Goal: Find specific fact: Find specific fact

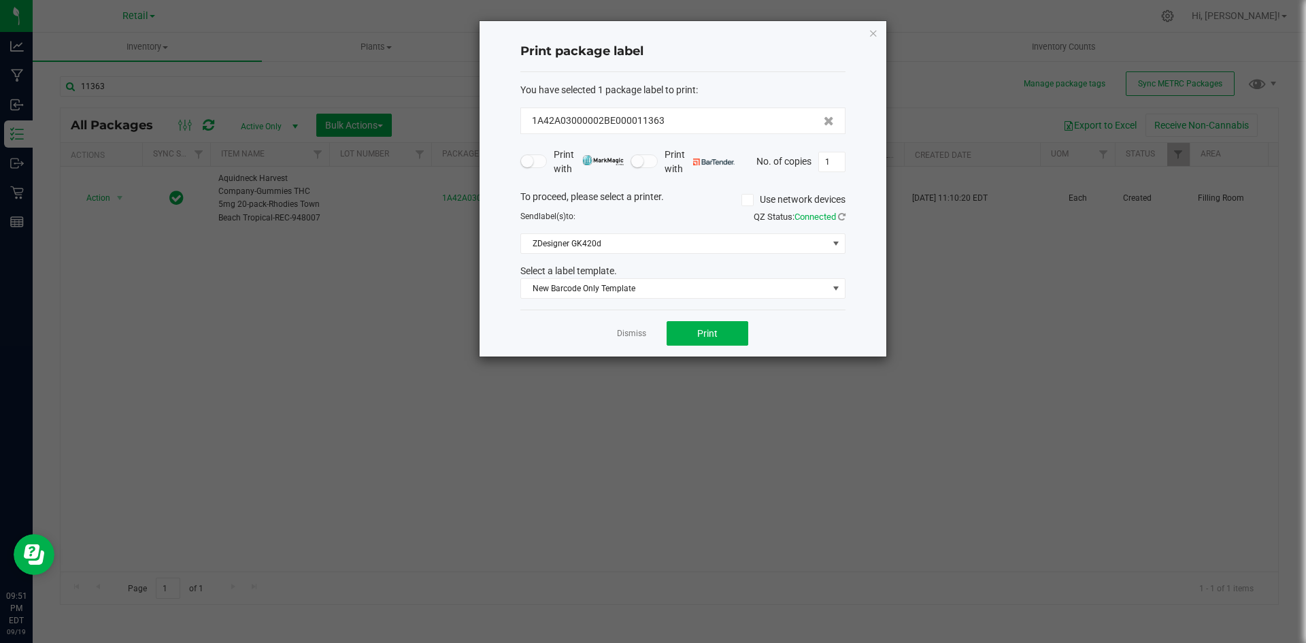
click at [874, 36] on icon "button" at bounding box center [874, 32] width 10 height 16
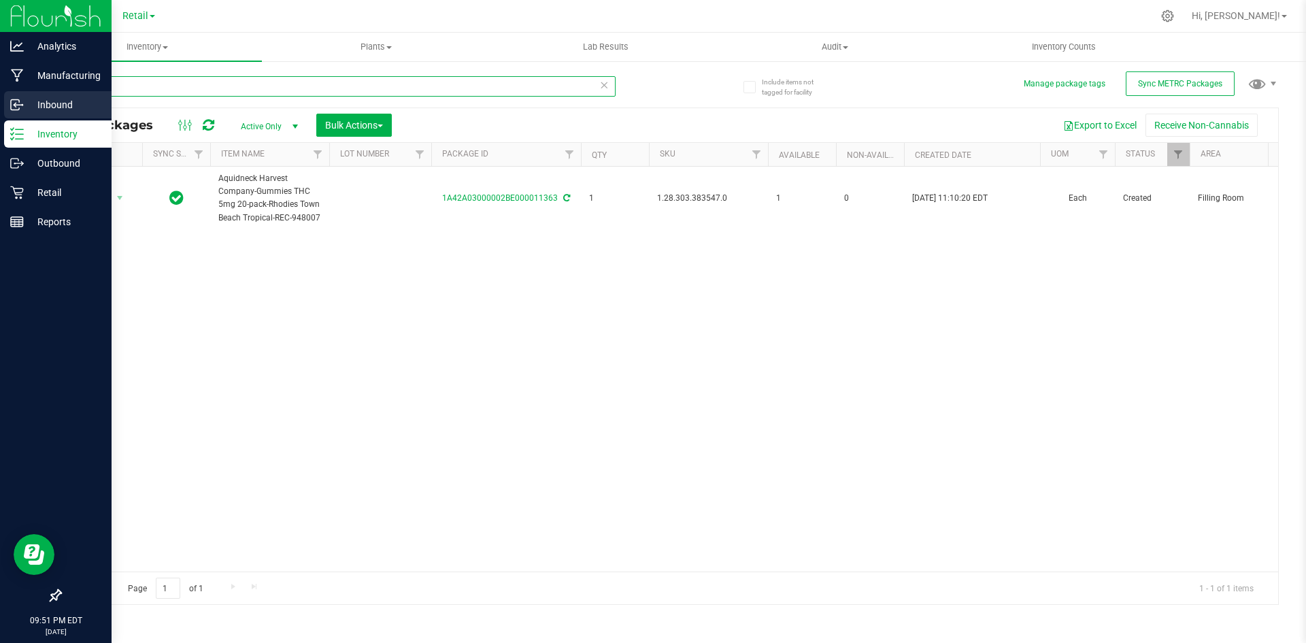
drag, startPoint x: 230, startPoint y: 93, endPoint x: 37, endPoint y: 100, distance: 192.7
click at [0, 119] on div "Analytics Manufacturing Inbound Inventory Outbound Retail Reports 09:51 PM EDT …" at bounding box center [653, 321] width 1306 height 643
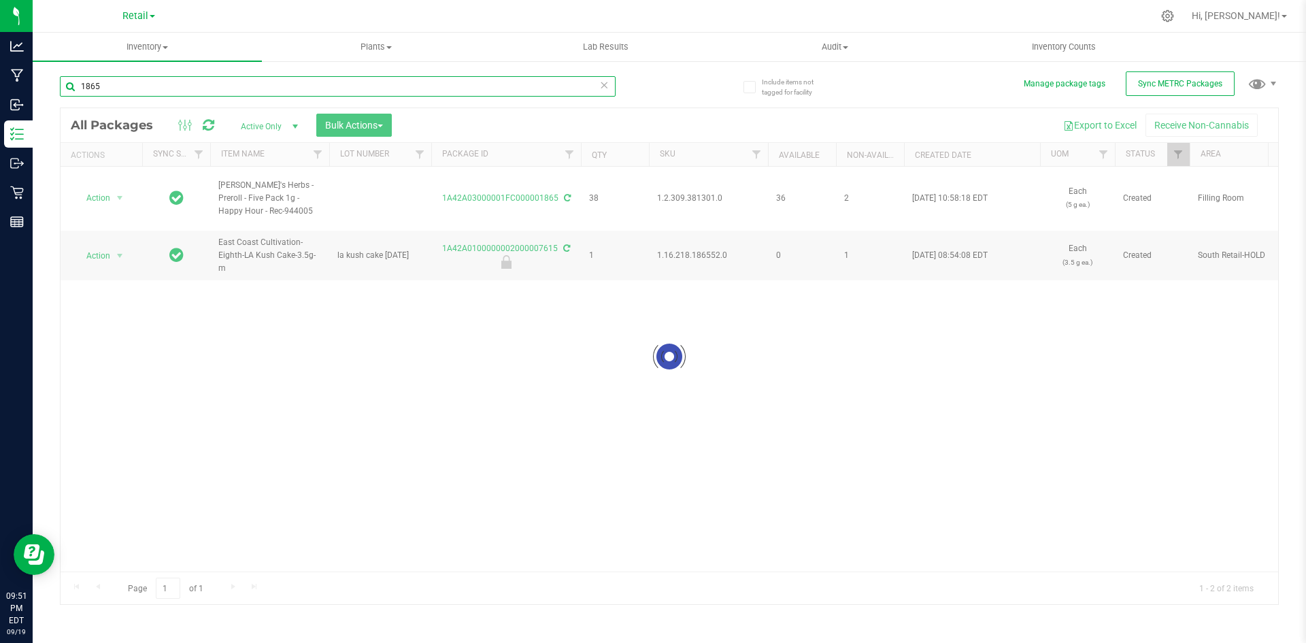
type input "1865"
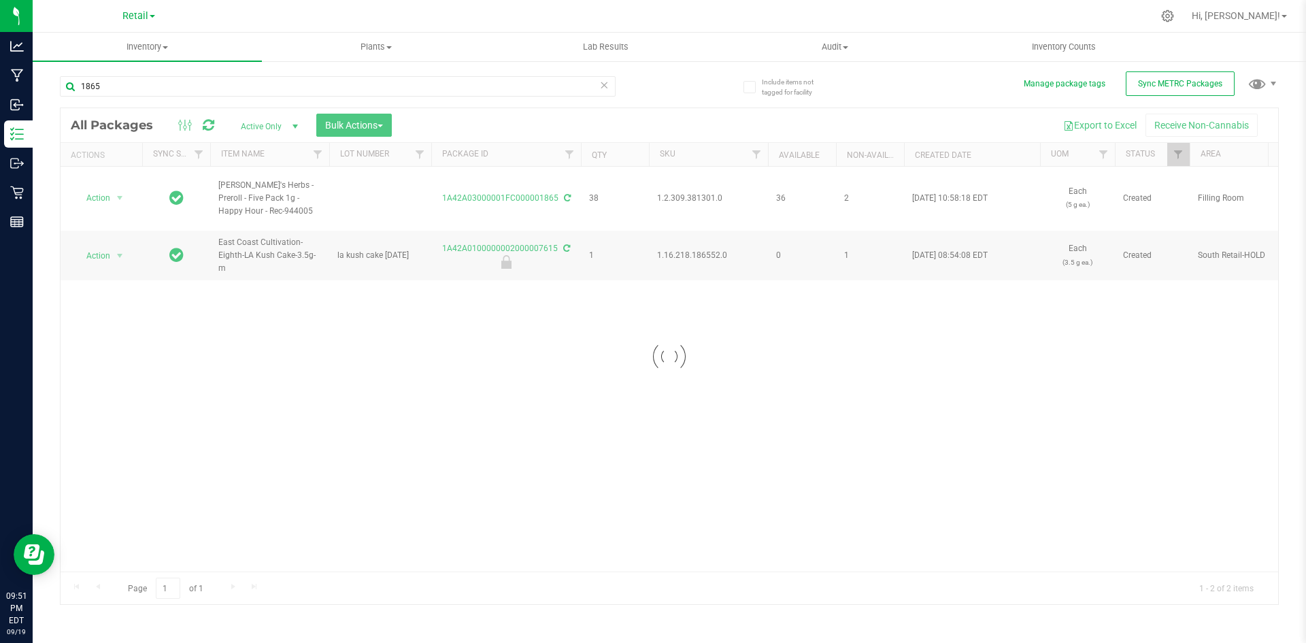
click at [686, 193] on div at bounding box center [670, 356] width 1218 height 496
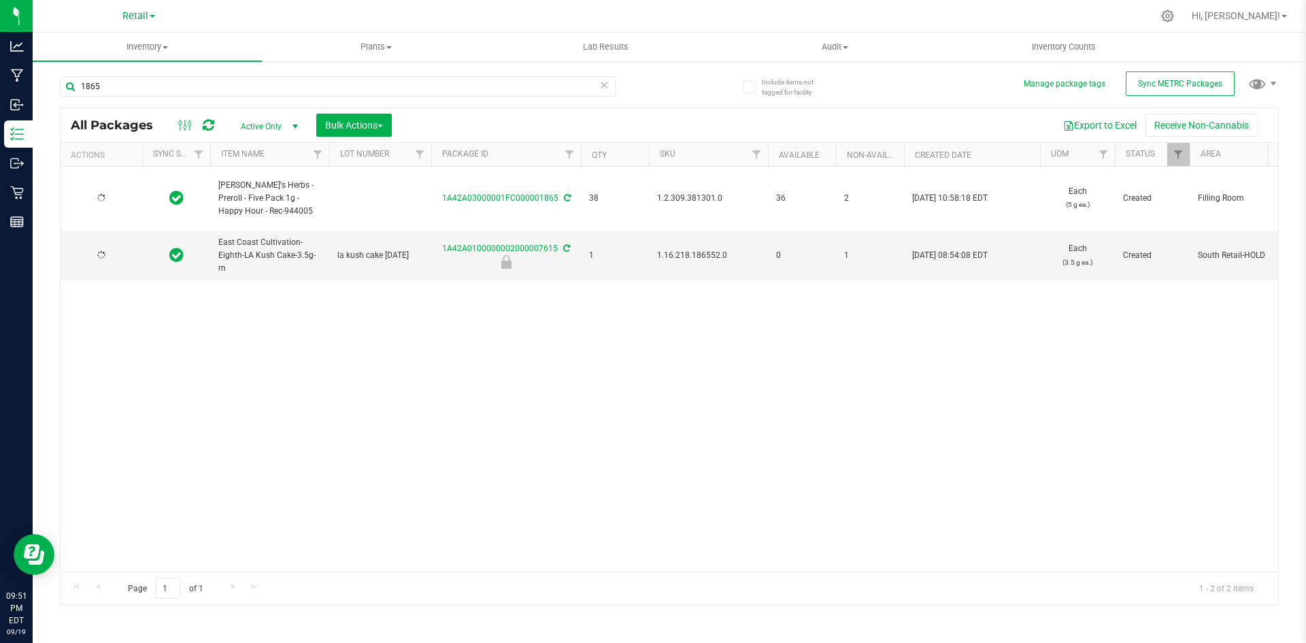
click at [685, 193] on span "1.2.309.381301.0" at bounding box center [708, 198] width 103 height 13
copy span "1.2.309.381301.0"
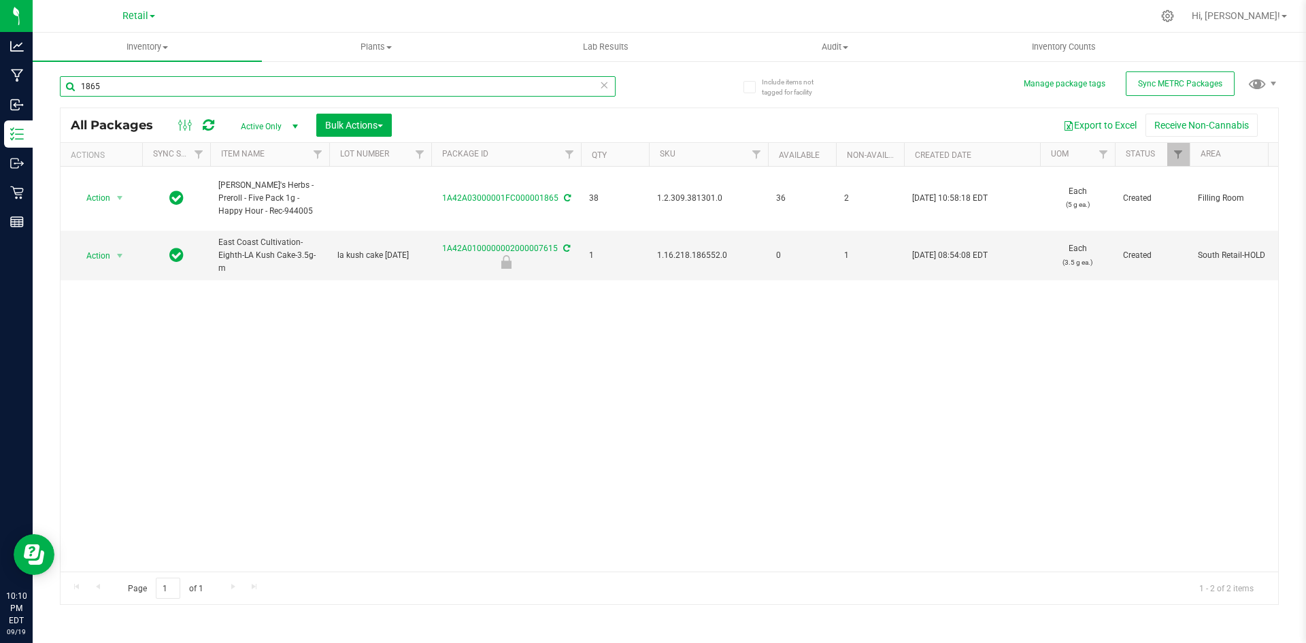
drag, startPoint x: 135, startPoint y: 84, endPoint x: 342, endPoint y: 67, distance: 206.8
click at [67, 70] on div "Analytics Manufacturing Inbound Inventory Outbound Retail Reports 10:10 PM EDT …" at bounding box center [653, 321] width 1306 height 643
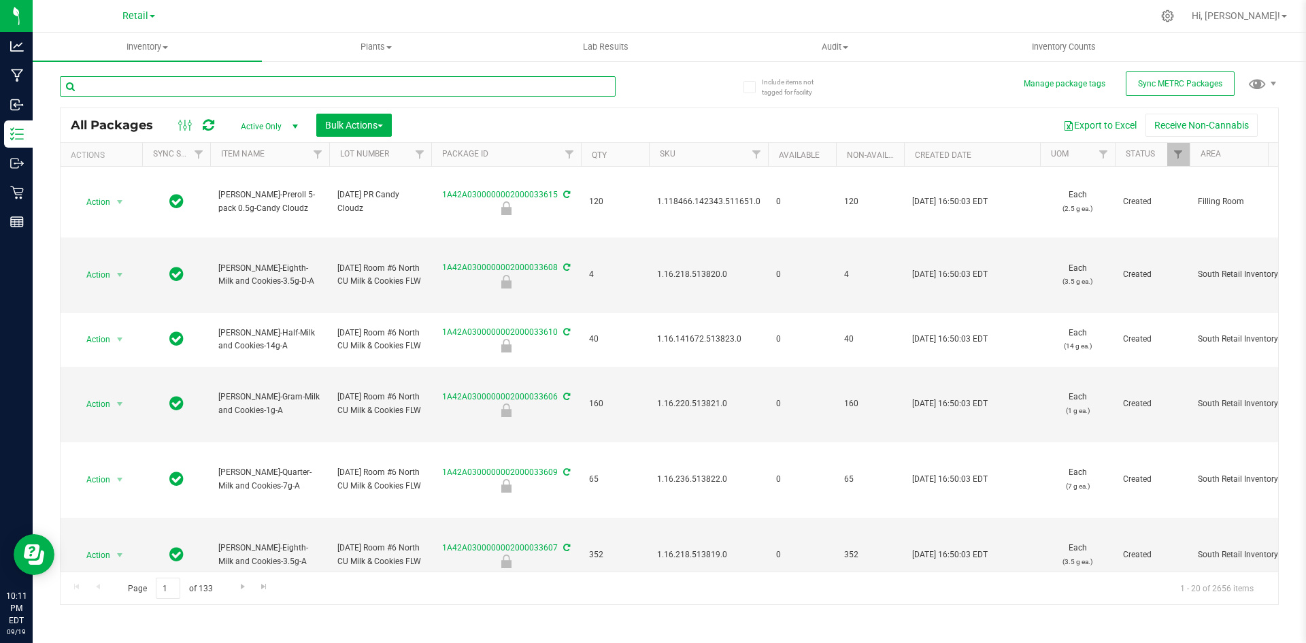
click at [241, 90] on input "text" at bounding box center [338, 86] width 556 height 20
paste input "1.16.141672.509030.0"
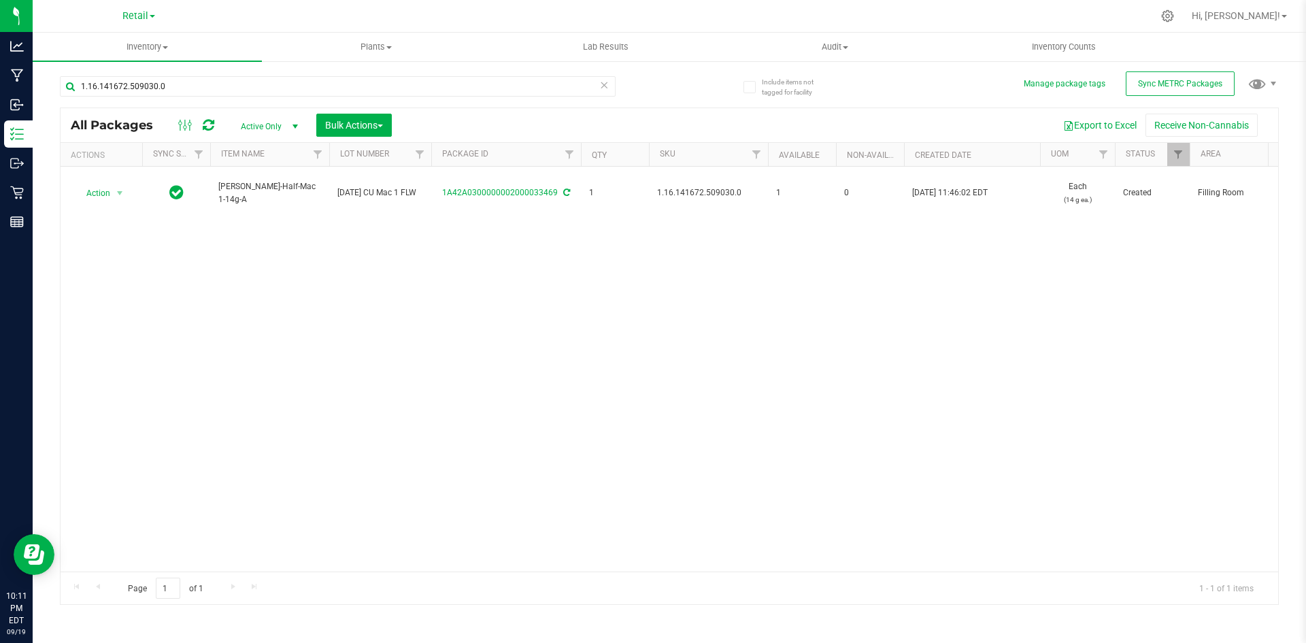
drag, startPoint x: 280, startPoint y: 339, endPoint x: 289, endPoint y: 338, distance: 8.2
click at [280, 339] on div "Action Action Adjust qty Create package Edit attributes Global inventory Locate…" at bounding box center [670, 369] width 1218 height 405
click at [571, 286] on div "Action Action Adjust qty Create package Edit attributes Global inventory Locate…" at bounding box center [670, 369] width 1218 height 405
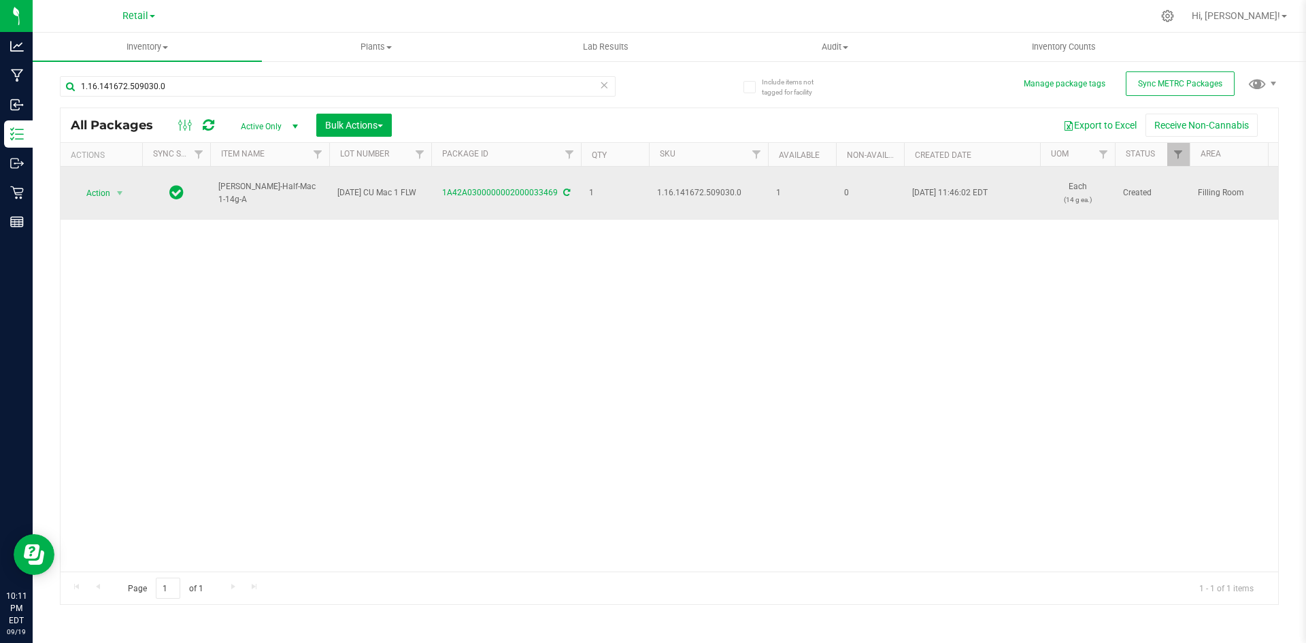
click at [677, 189] on span "1.16.141672.509030.0" at bounding box center [708, 192] width 103 height 13
copy span "1.16.141672.509030.0"
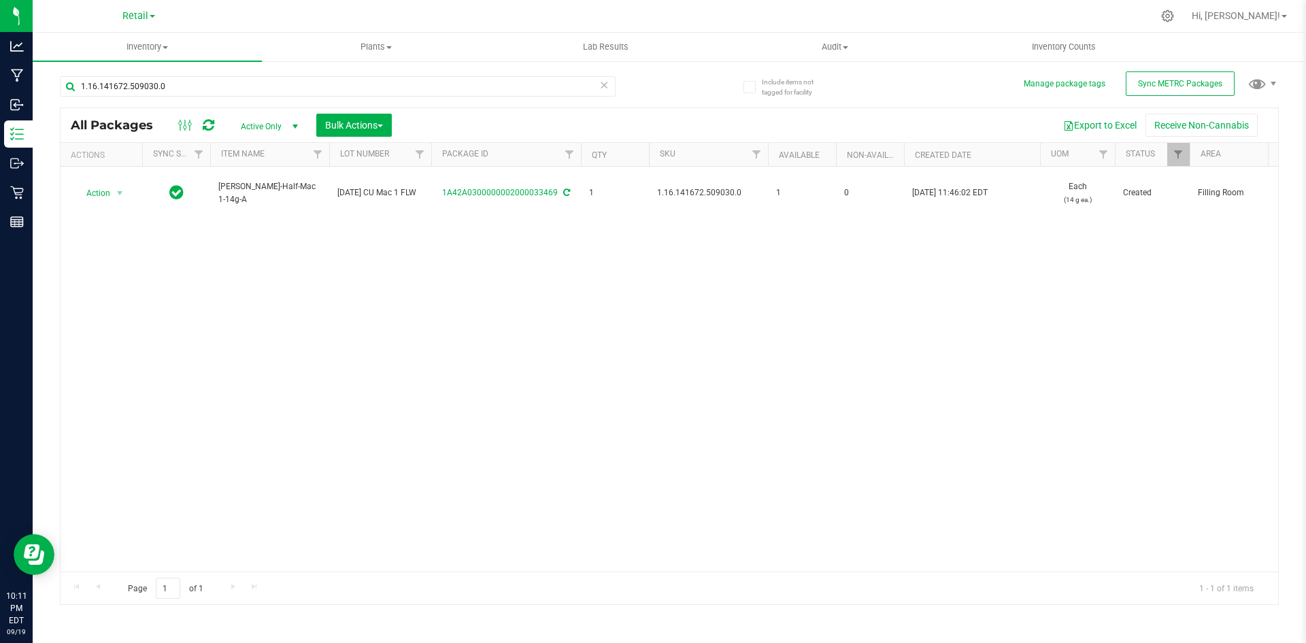
click at [1151, 313] on div "Action Action Adjust qty Create package Edit attributes Global inventory Locate…" at bounding box center [670, 369] width 1218 height 405
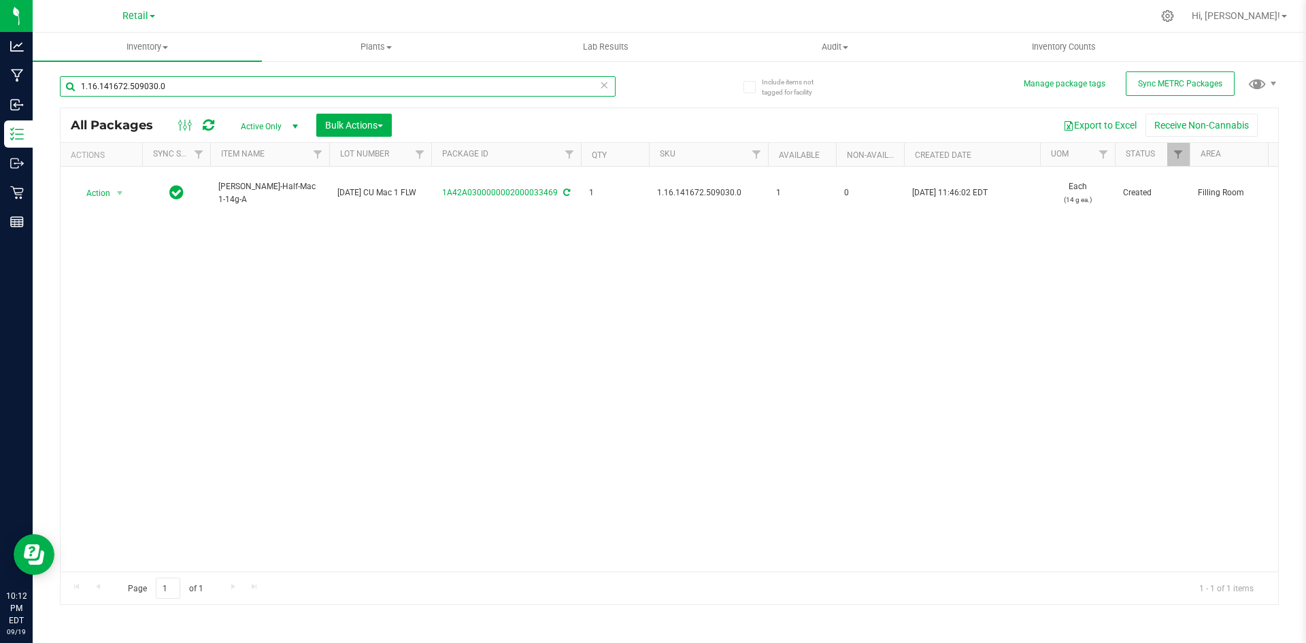
drag, startPoint x: 252, startPoint y: 87, endPoint x: 0, endPoint y: -23, distance: 275.5
click at [0, 0] on html "Analytics Manufacturing Inbound Inventory Outbound Retail Reports 10:12 PM EDT …" at bounding box center [653, 321] width 1306 height 643
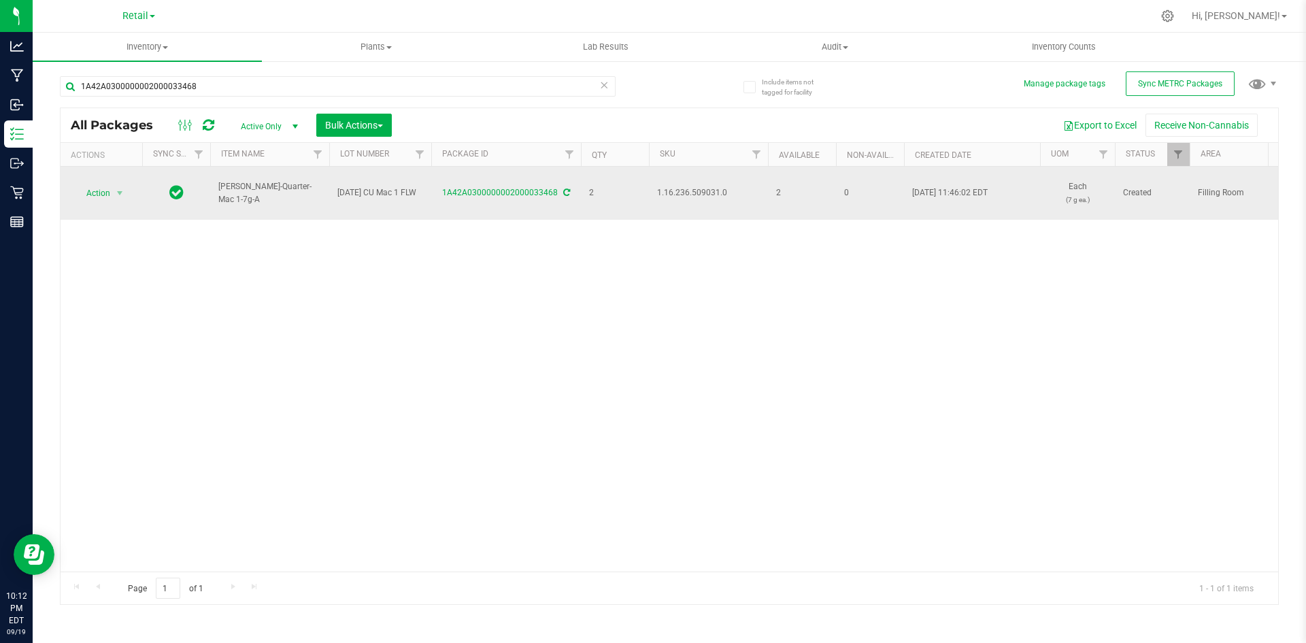
click at [698, 193] on span "1.16.236.509031.0" at bounding box center [708, 192] width 103 height 13
copy span "1.16.236.509031.0"
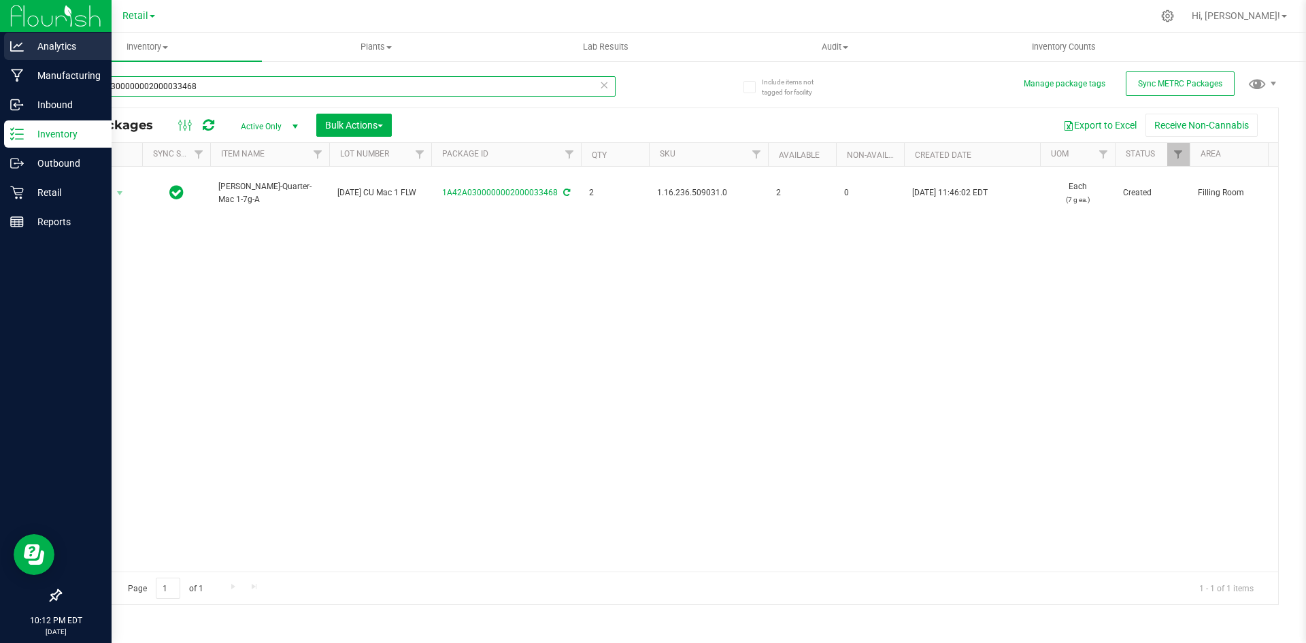
drag, startPoint x: 255, startPoint y: 85, endPoint x: 0, endPoint y: 59, distance: 256.6
click at [0, 59] on div "Analytics Manufacturing Inbound Inventory Outbound Retail Reports 10:12 PM EDT …" at bounding box center [653, 321] width 1306 height 643
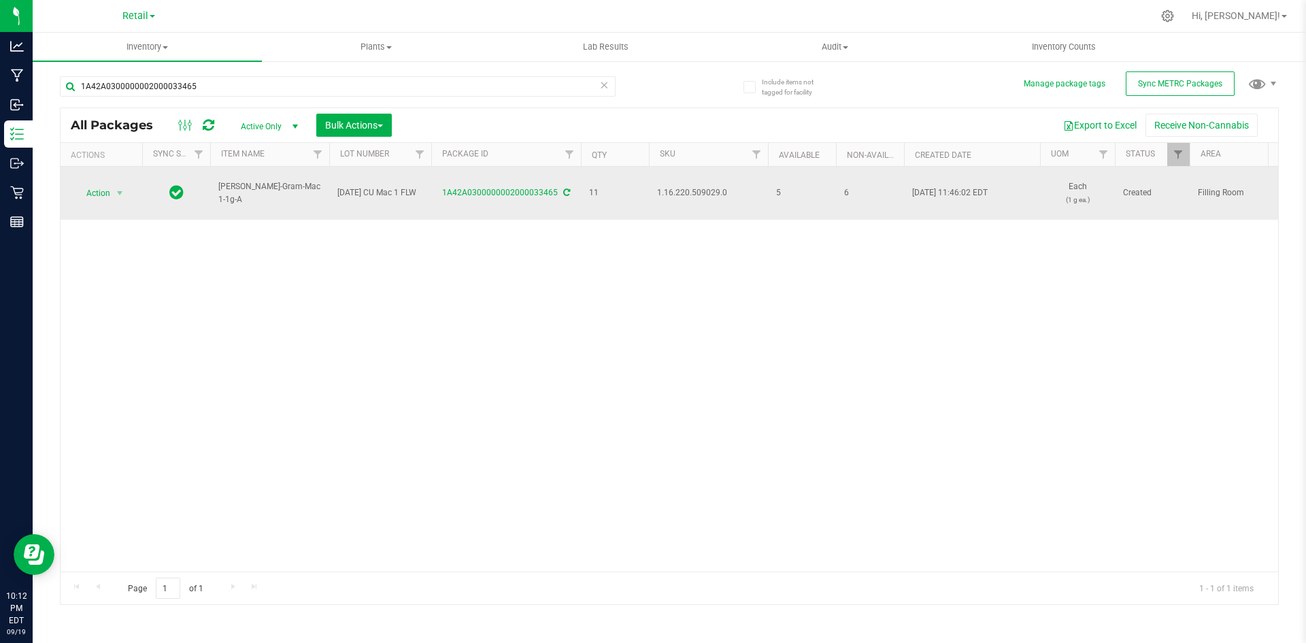
click at [670, 193] on span "1.16.220.509029.0" at bounding box center [708, 192] width 103 height 13
copy span "1.16.220.509029.0"
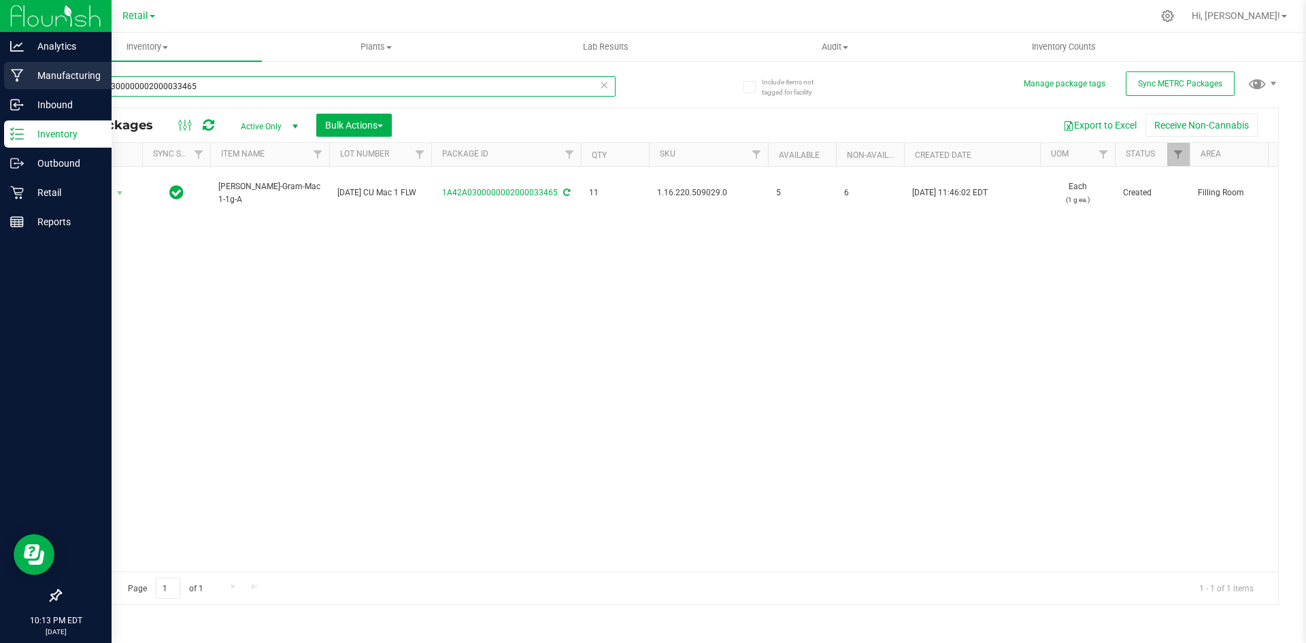
drag, startPoint x: 241, startPoint y: 94, endPoint x: 0, endPoint y: 62, distance: 243.0
click at [0, 61] on div "Analytics Manufacturing Inbound Inventory Outbound Retail Reports 10:13 PM EDT …" at bounding box center [653, 321] width 1306 height 643
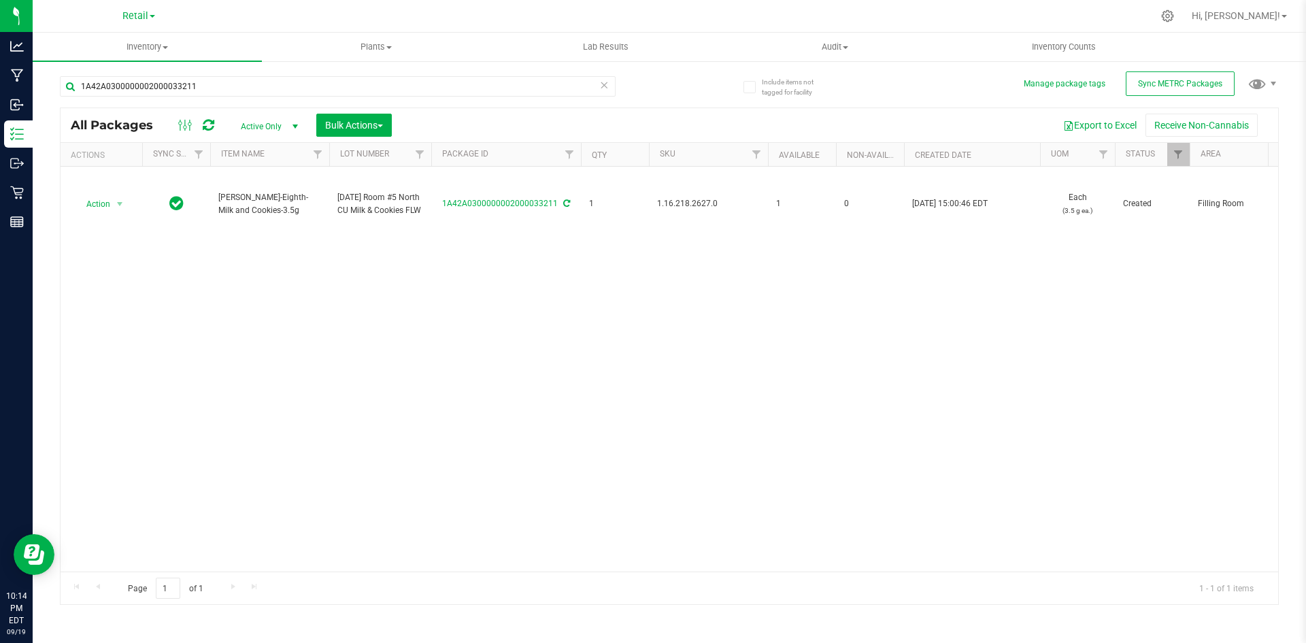
drag, startPoint x: 744, startPoint y: 277, endPoint x: 734, endPoint y: 259, distance: 20.8
click at [734, 259] on div "Action Action Adjust qty Create package Edit attributes Global inventory Locate…" at bounding box center [670, 369] width 1218 height 405
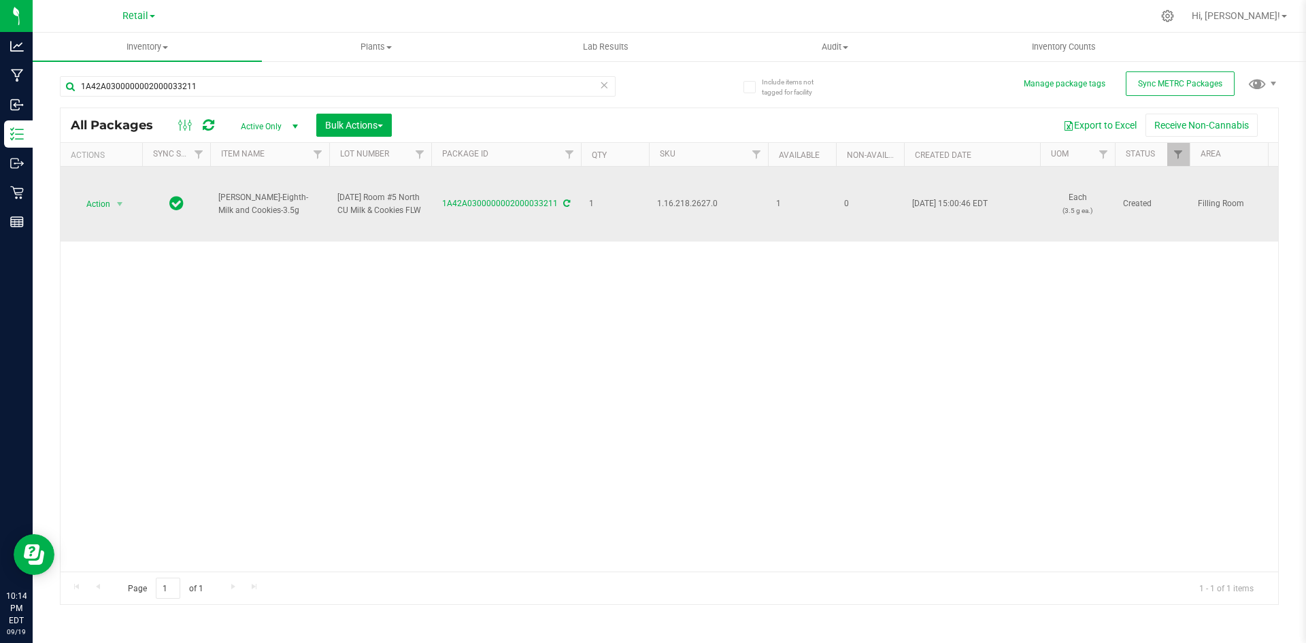
click at [680, 205] on span "1.16.218.2627.0" at bounding box center [708, 203] width 103 height 13
copy span "1.16.218.2627.0"
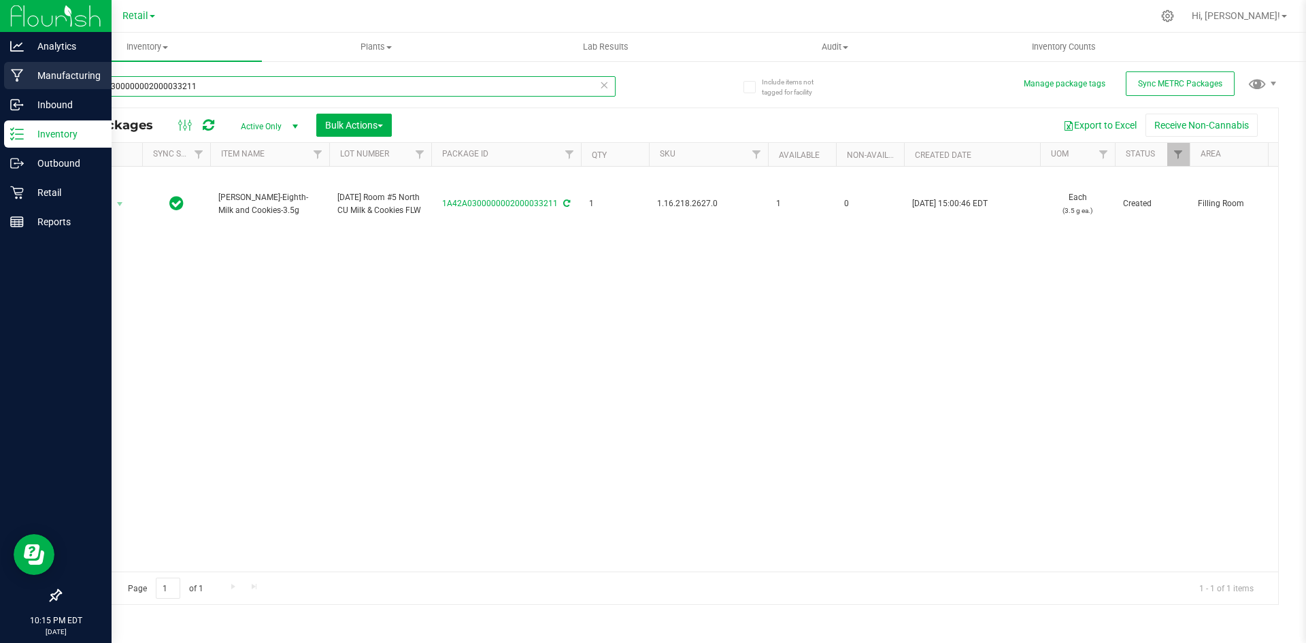
drag, startPoint x: 227, startPoint y: 84, endPoint x: 0, endPoint y: 76, distance: 227.4
click at [0, 80] on div "Analytics Manufacturing Inbound Inventory Outbound Retail Reports 10:15 PM EDT …" at bounding box center [653, 321] width 1306 height 643
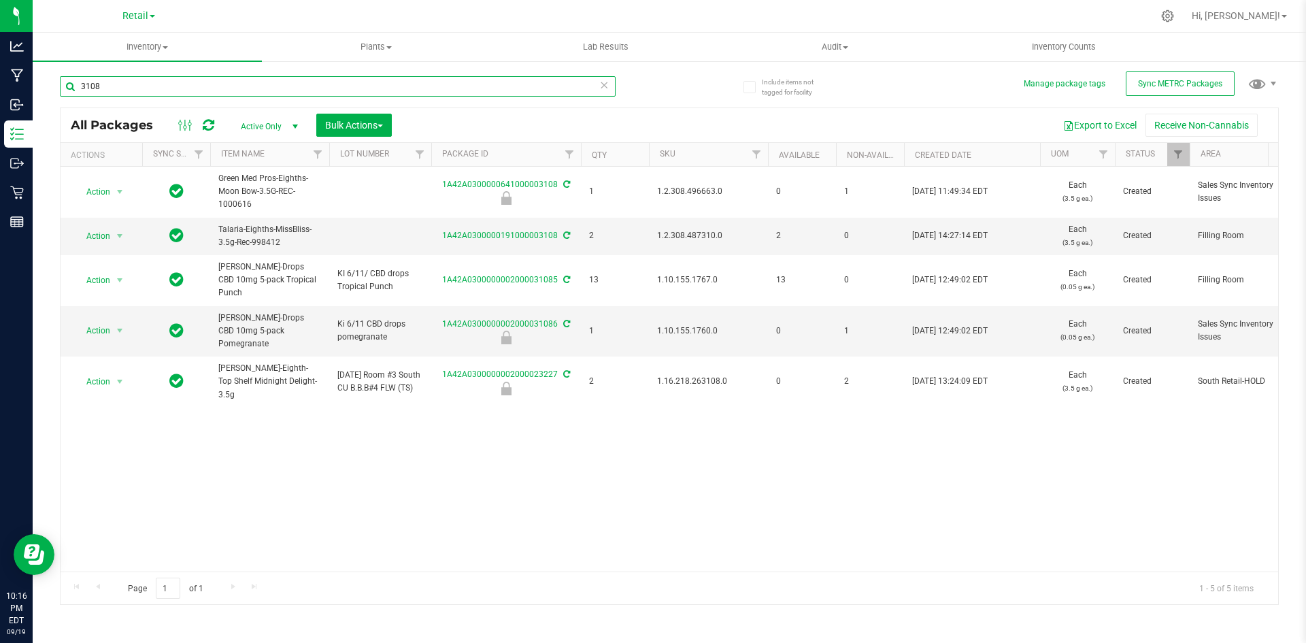
drag, startPoint x: 18, startPoint y: 88, endPoint x: 910, endPoint y: 144, distance: 893.8
click at [1, 116] on div "Analytics Manufacturing Inbound Inventory Outbound Retail Reports 10:16 PM EDT …" at bounding box center [653, 321] width 1306 height 643
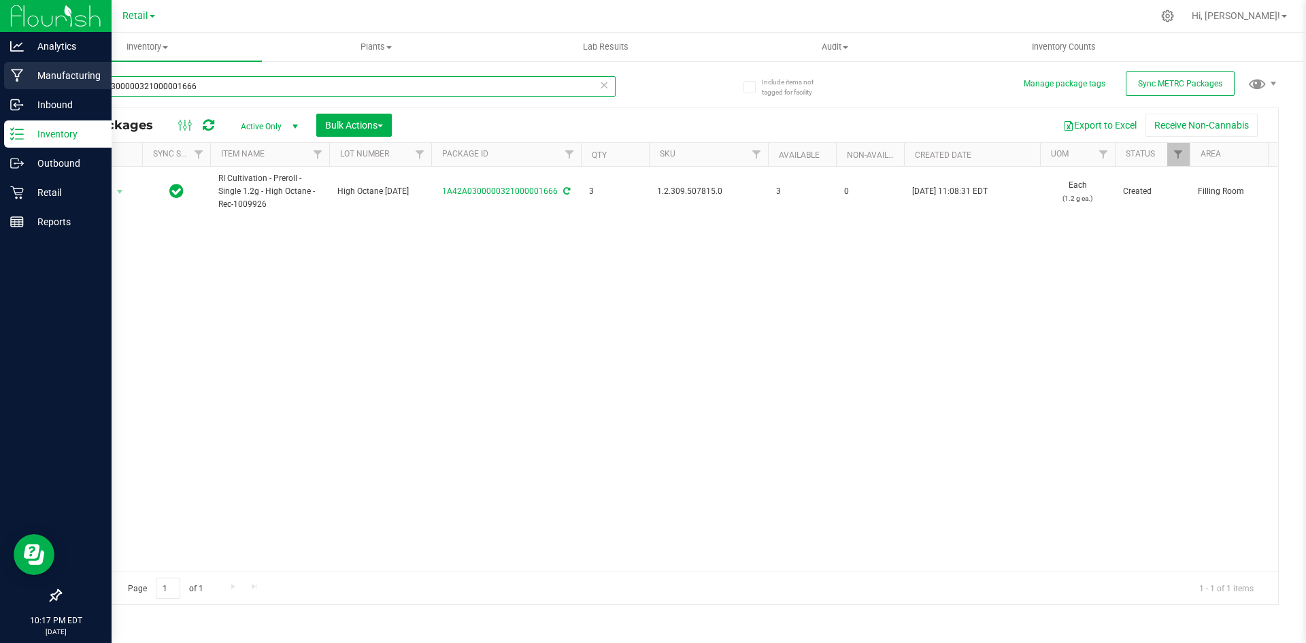
drag, startPoint x: 211, startPoint y: 90, endPoint x: 0, endPoint y: 83, distance: 211.1
click at [0, 88] on div "Analytics Manufacturing Inbound Inventory Outbound Retail Reports 10:17 PM EDT …" at bounding box center [653, 321] width 1306 height 643
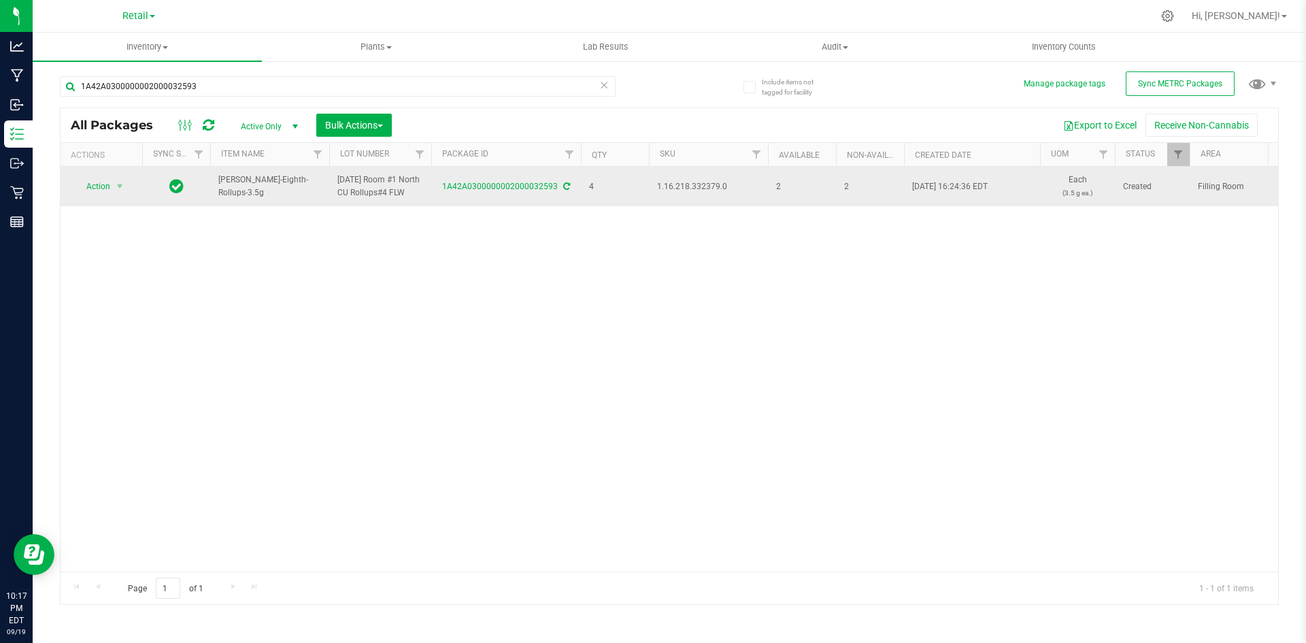
drag, startPoint x: 690, startPoint y: 200, endPoint x: 691, endPoint y: 193, distance: 6.8
click at [691, 193] on span "1.16.218.332379.0" at bounding box center [708, 186] width 103 height 13
copy span "1.16.218.332379.0"
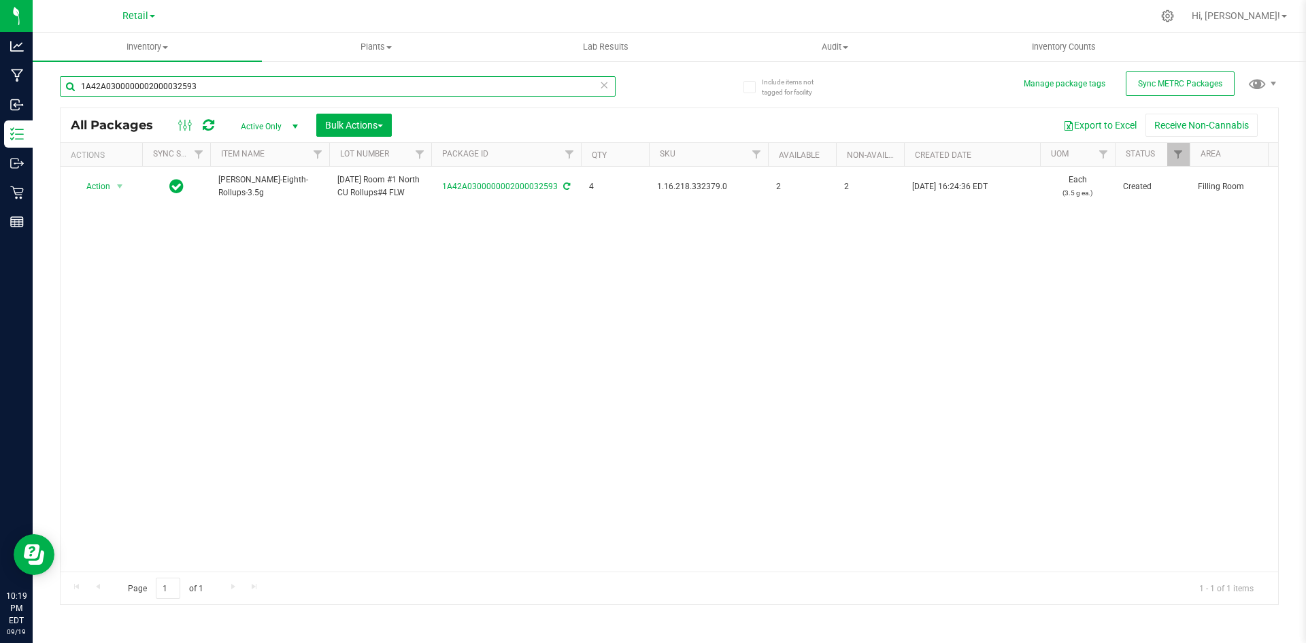
drag, startPoint x: 287, startPoint y: 84, endPoint x: 1281, endPoint y: 397, distance: 1041.4
click at [0, 99] on div "Analytics Manufacturing Inbound Inventory Outbound Retail Reports 10:19 PM EDT …" at bounding box center [653, 321] width 1306 height 643
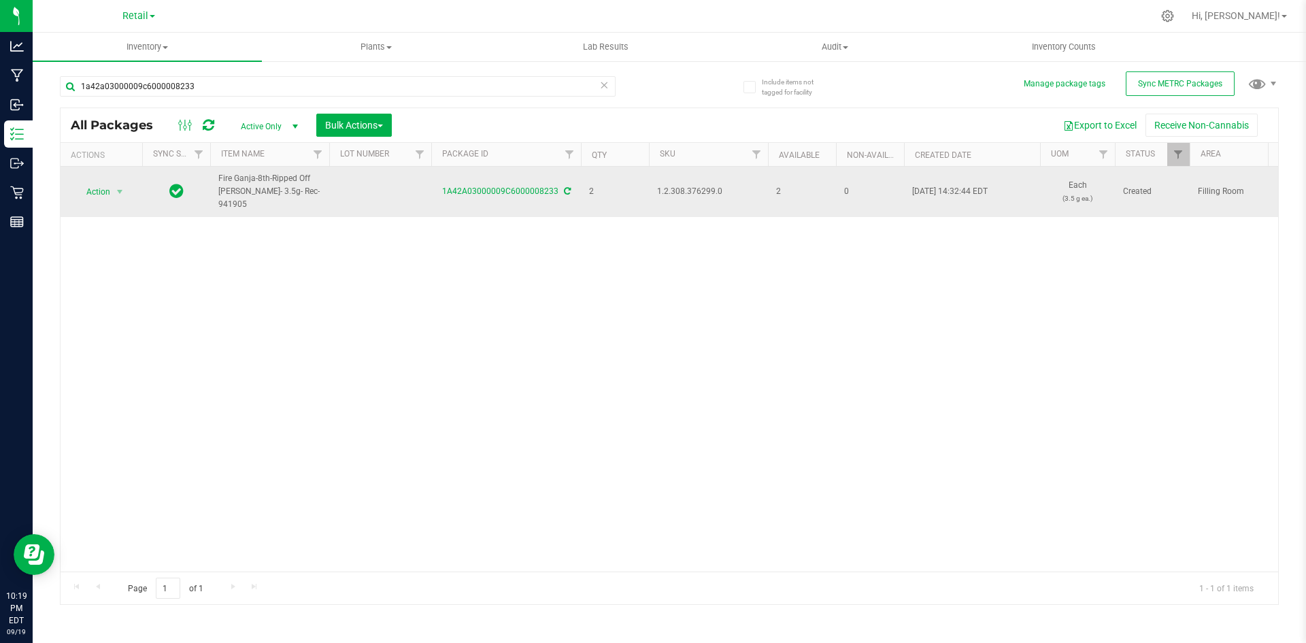
click at [689, 185] on span "1.2.308.376299.0" at bounding box center [708, 191] width 103 height 13
copy span "1.2.308.376299.0"
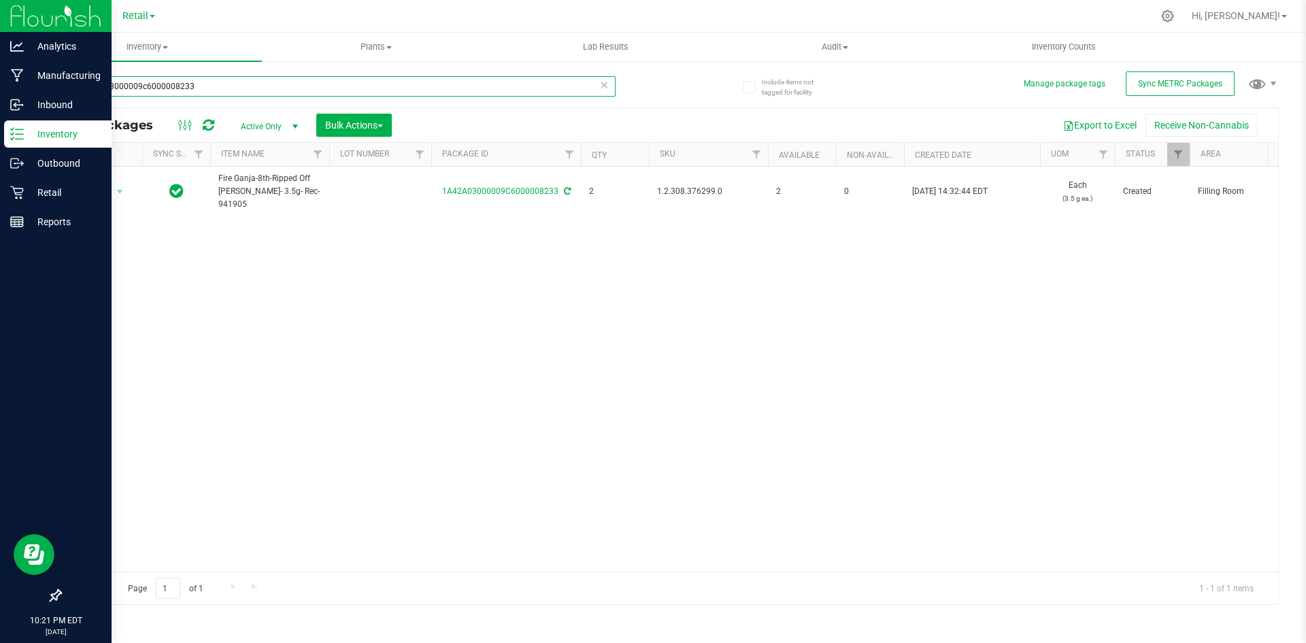
drag, startPoint x: 269, startPoint y: 90, endPoint x: 13, endPoint y: 27, distance: 264.1
click at [0, 36] on div "Analytics Manufacturing Inbound Inventory Outbound Retail Reports 10:21 PM EDT …" at bounding box center [653, 321] width 1306 height 643
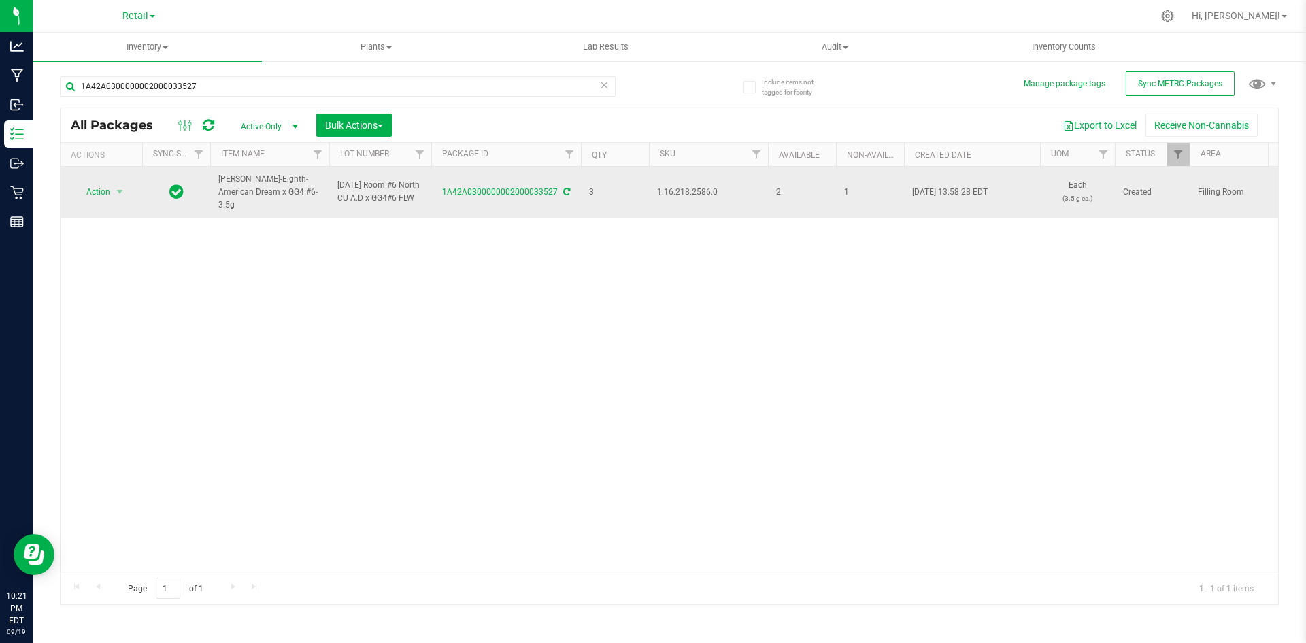
click at [702, 197] on span "1.16.218.2586.0" at bounding box center [708, 192] width 103 height 13
copy span "1.16.218.2586.0"
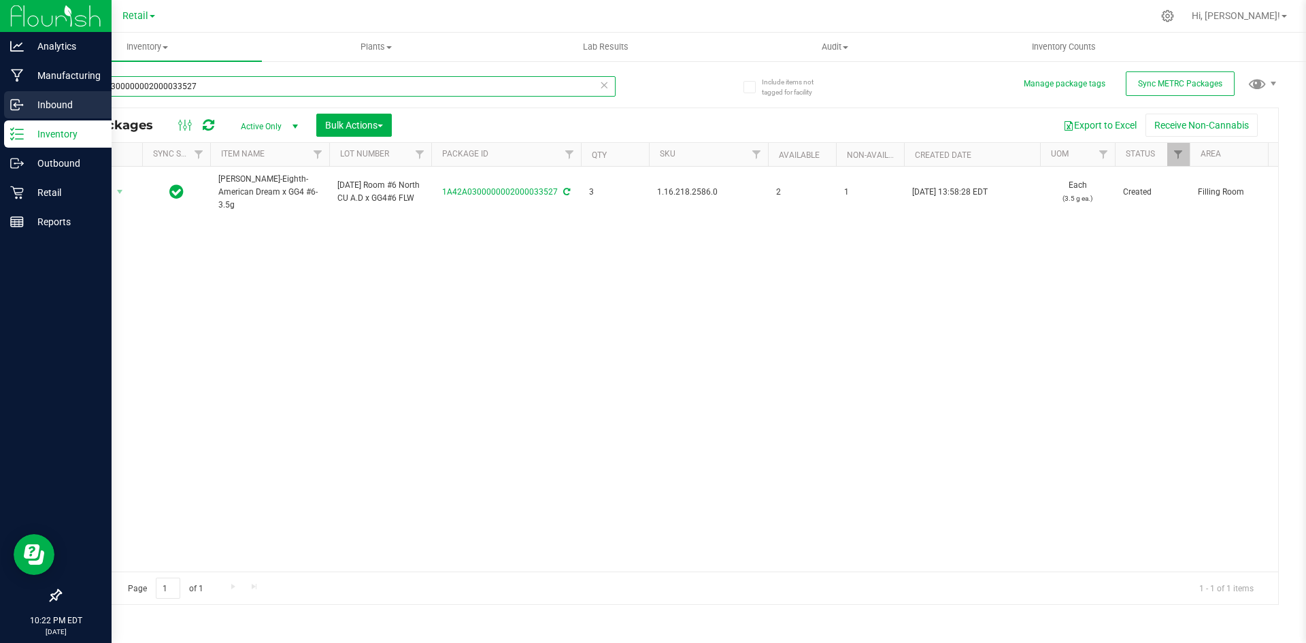
drag, startPoint x: 236, startPoint y: 85, endPoint x: 0, endPoint y: 99, distance: 236.5
click at [0, 101] on div "Analytics Manufacturing Inbound Inventory Outbound Retail Reports 10:22 PM EDT …" at bounding box center [653, 321] width 1306 height 643
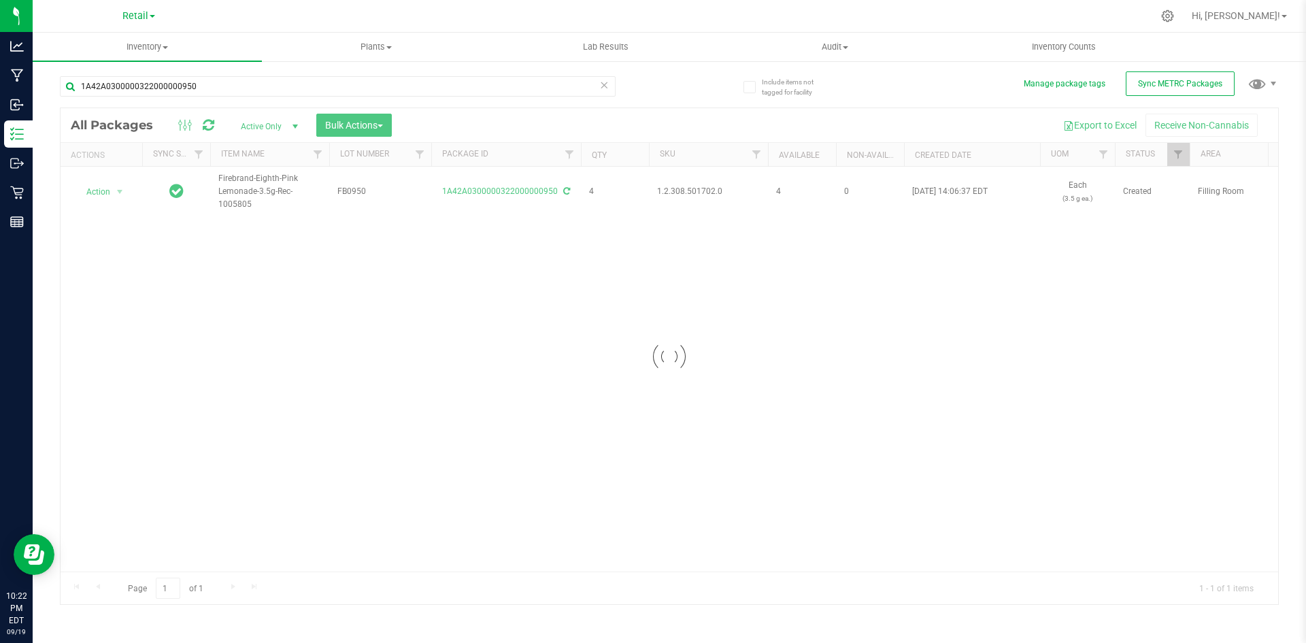
click at [681, 193] on div at bounding box center [670, 356] width 1218 height 496
click at [681, 193] on span "1.2.308.501702.0" at bounding box center [708, 191] width 103 height 13
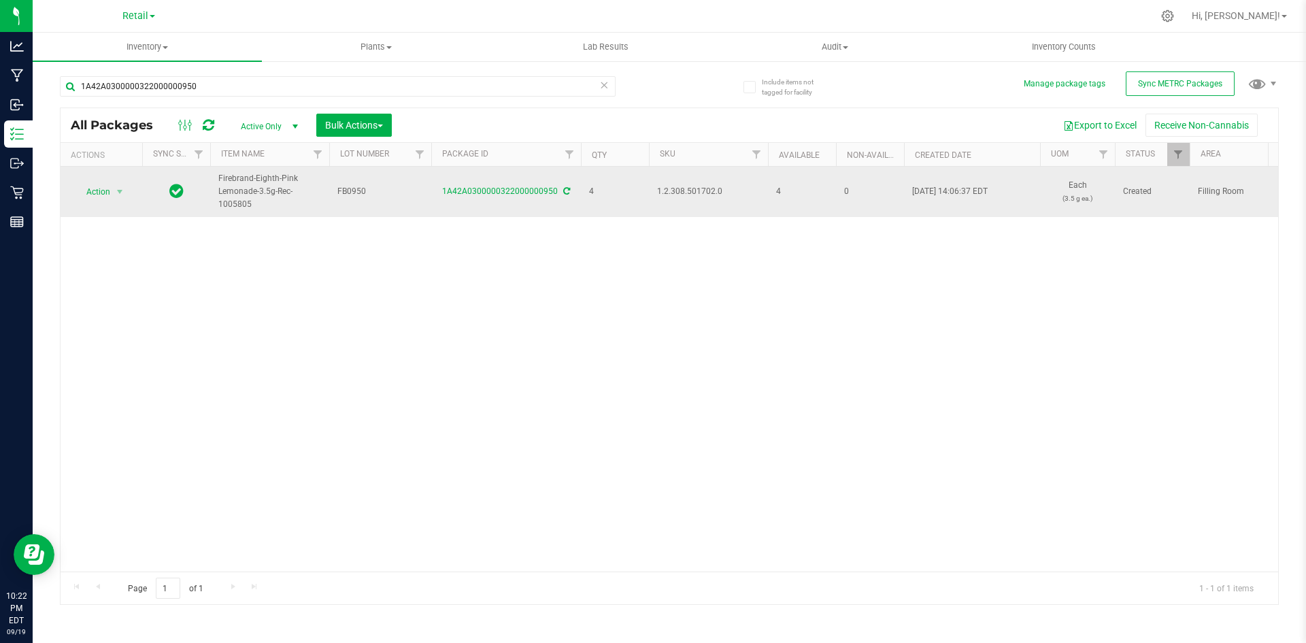
copy span "1.2.308.501702.0"
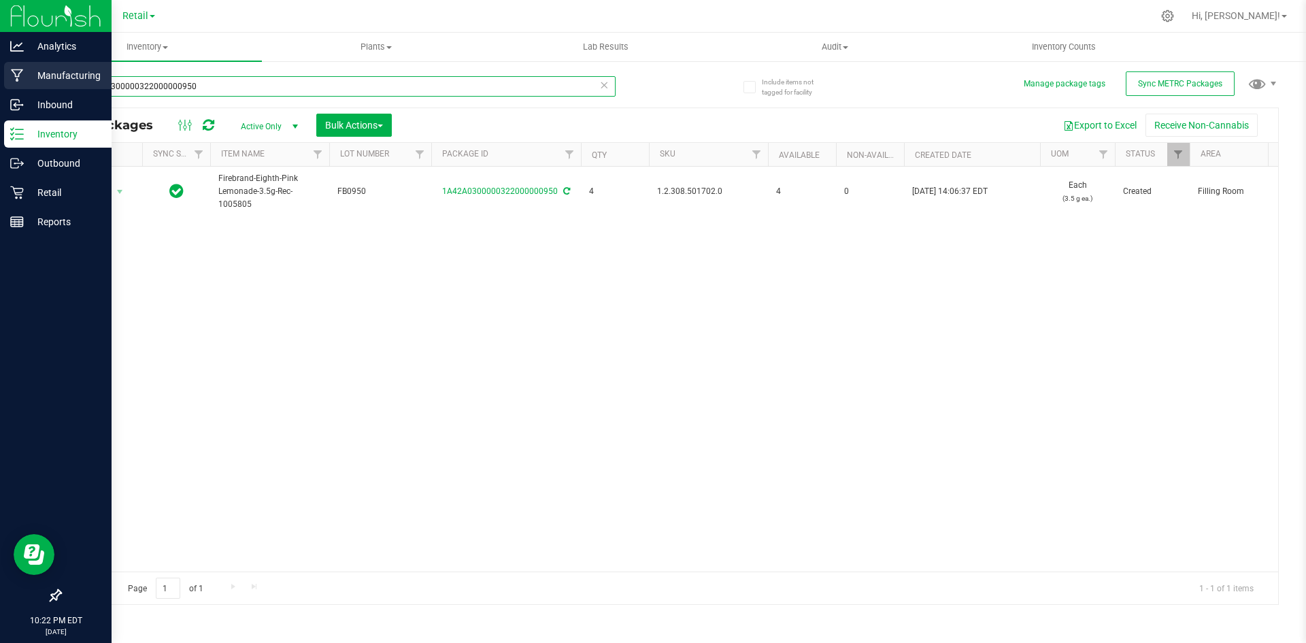
drag, startPoint x: 232, startPoint y: 84, endPoint x: 12, endPoint y: 88, distance: 220.5
click at [12, 88] on div "Analytics Manufacturing Inbound Inventory Outbound Retail Reports 10:22 PM EDT …" at bounding box center [653, 321] width 1306 height 643
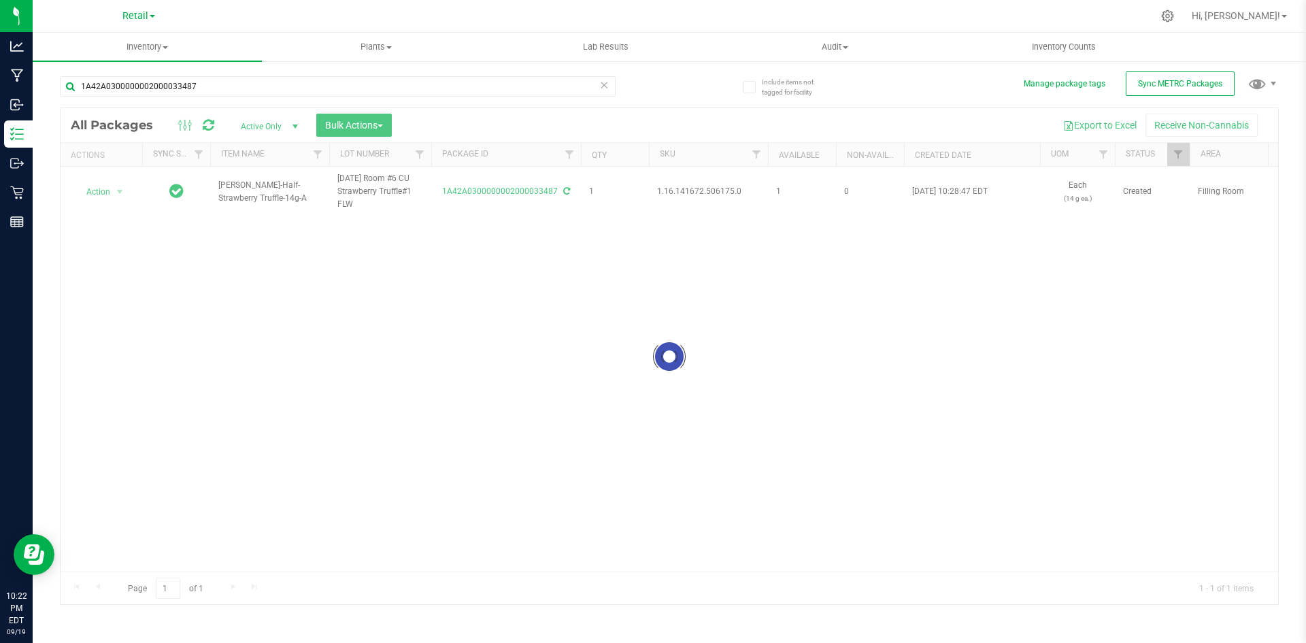
click at [689, 189] on div at bounding box center [670, 356] width 1218 height 496
click at [689, 189] on span "1.16.141672.506175.0" at bounding box center [708, 191] width 103 height 13
copy span "1.16.141672.506175.0"
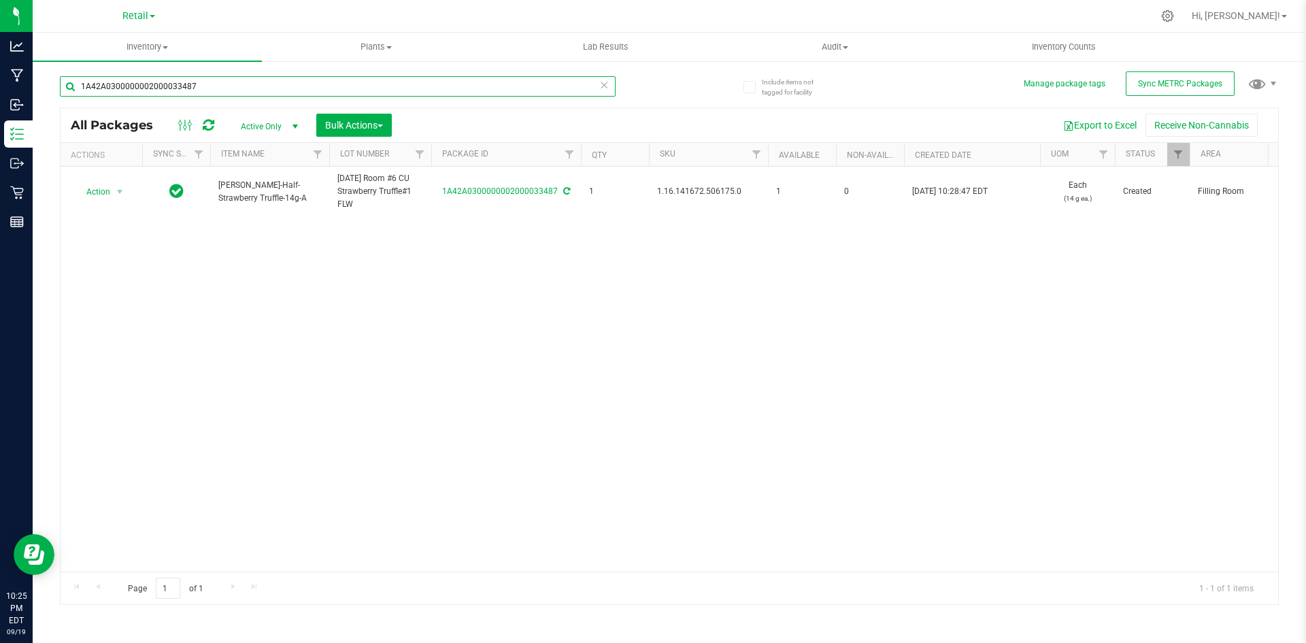
drag, startPoint x: 0, startPoint y: 50, endPoint x: 174, endPoint y: 6, distance: 179.1
click at [0, 35] on div "Analytics Manufacturing Inbound Inventory Outbound Retail Reports 10:25 PM EDT …" at bounding box center [653, 321] width 1306 height 643
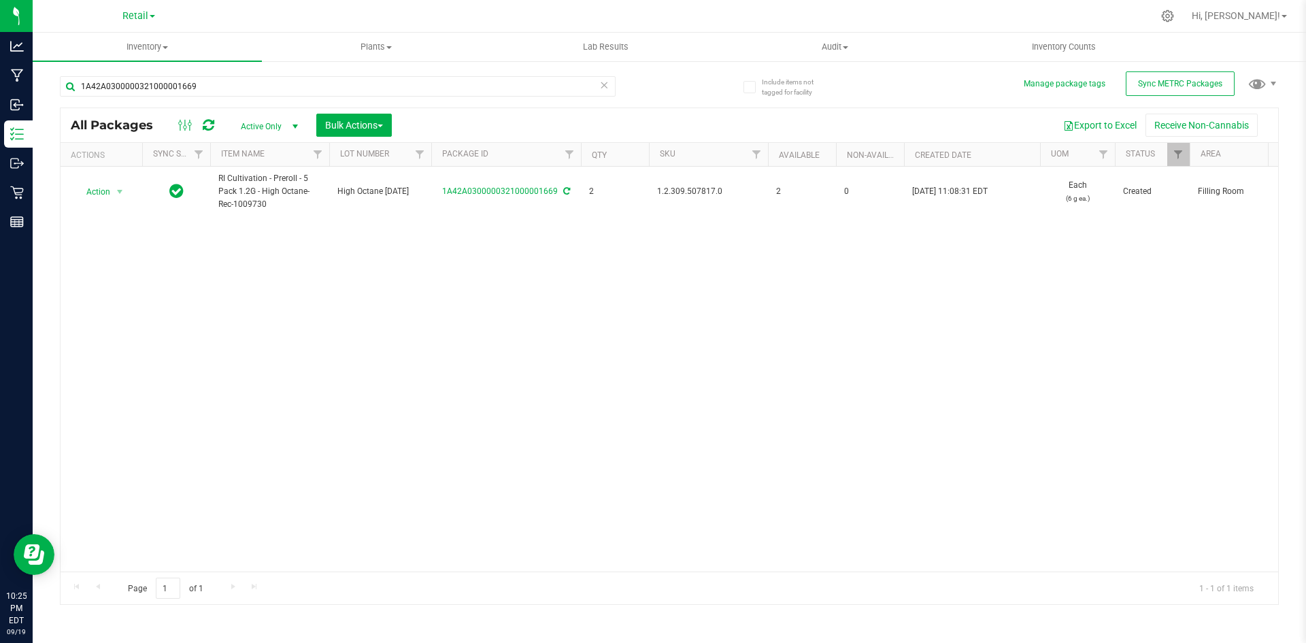
click at [685, 192] on span "1.2.309.507817.0" at bounding box center [708, 191] width 103 height 13
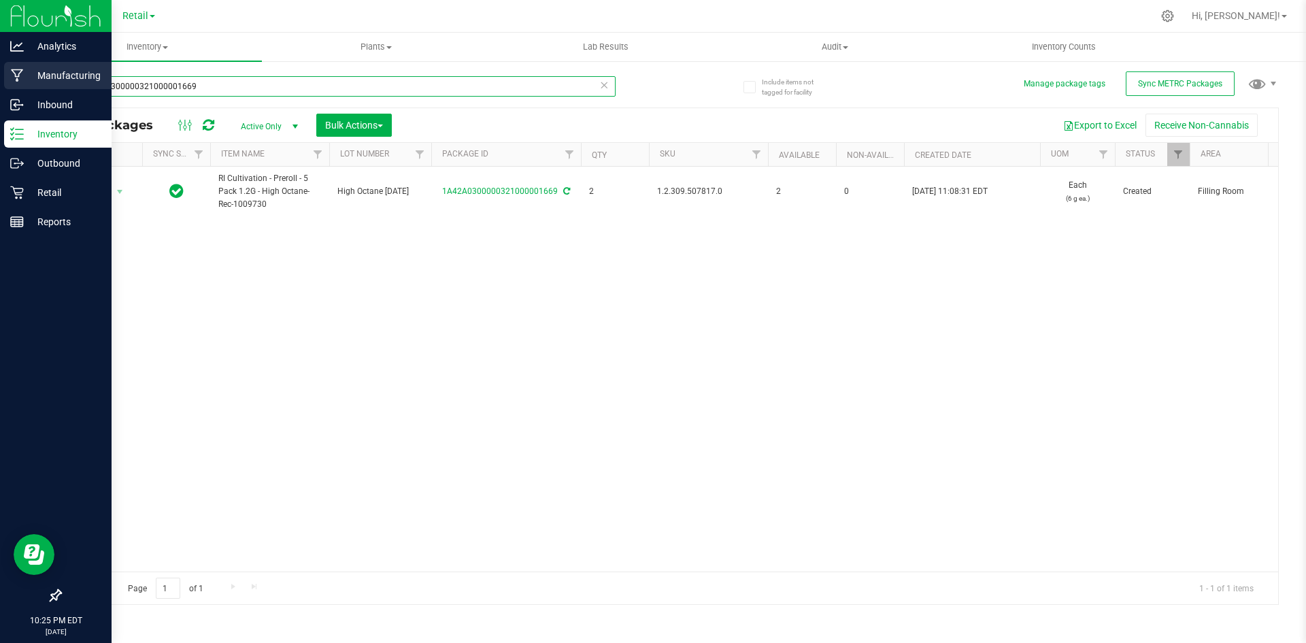
drag, startPoint x: 272, startPoint y: 82, endPoint x: 0, endPoint y: 82, distance: 271.5
click at [0, 82] on div "Analytics Manufacturing Inbound Inventory Outbound Retail Reports 10:25 PM EDT …" at bounding box center [653, 321] width 1306 height 643
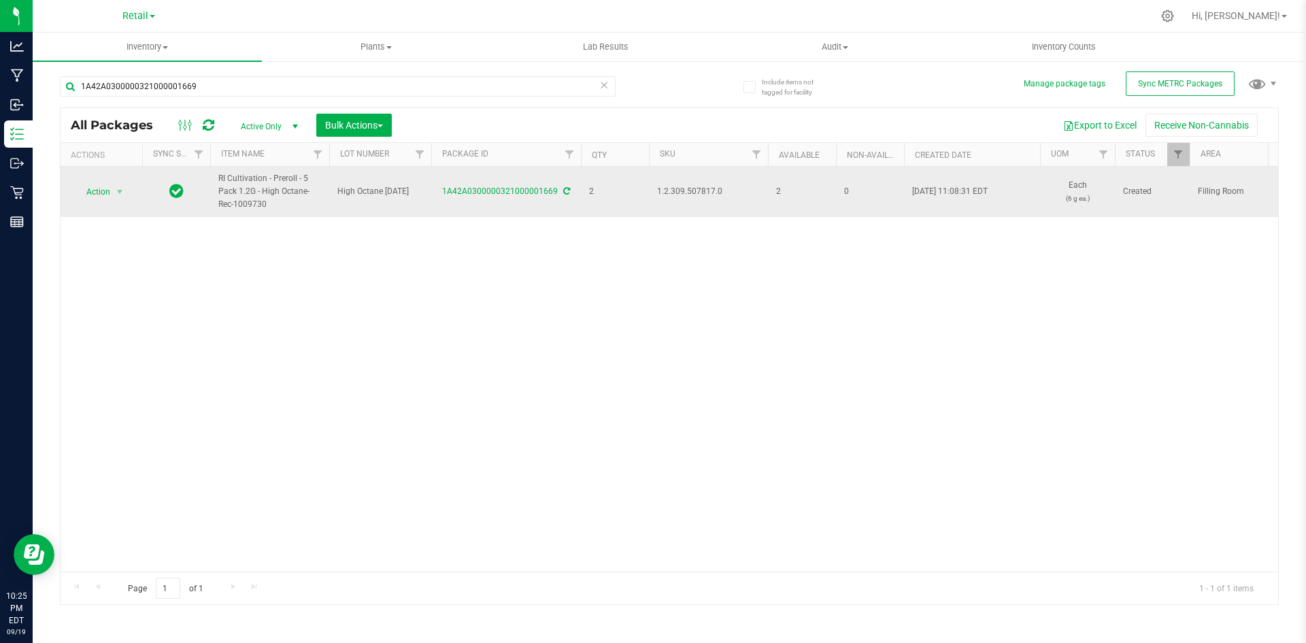
click at [565, 195] on icon at bounding box center [566, 191] width 7 height 8
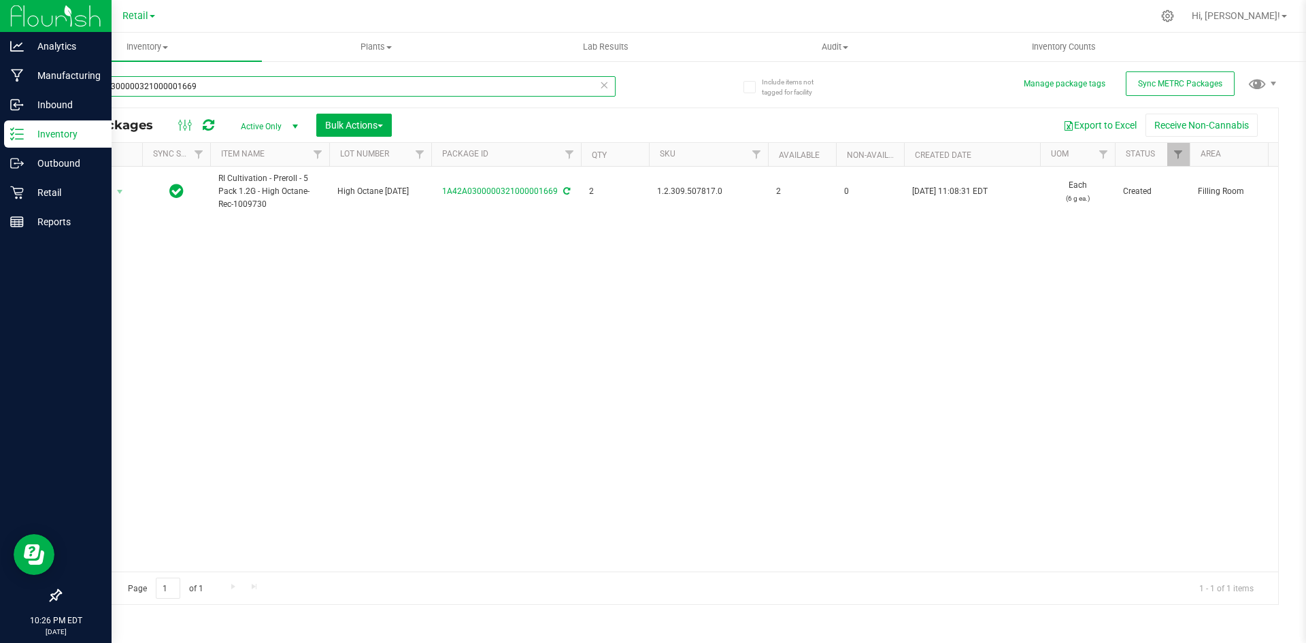
drag, startPoint x: 227, startPoint y: 88, endPoint x: 4, endPoint y: 129, distance: 226.1
click at [0, 129] on div "Analytics Manufacturing Inbound Inventory Outbound Retail Reports 10:26 PM EDT …" at bounding box center [653, 321] width 1306 height 643
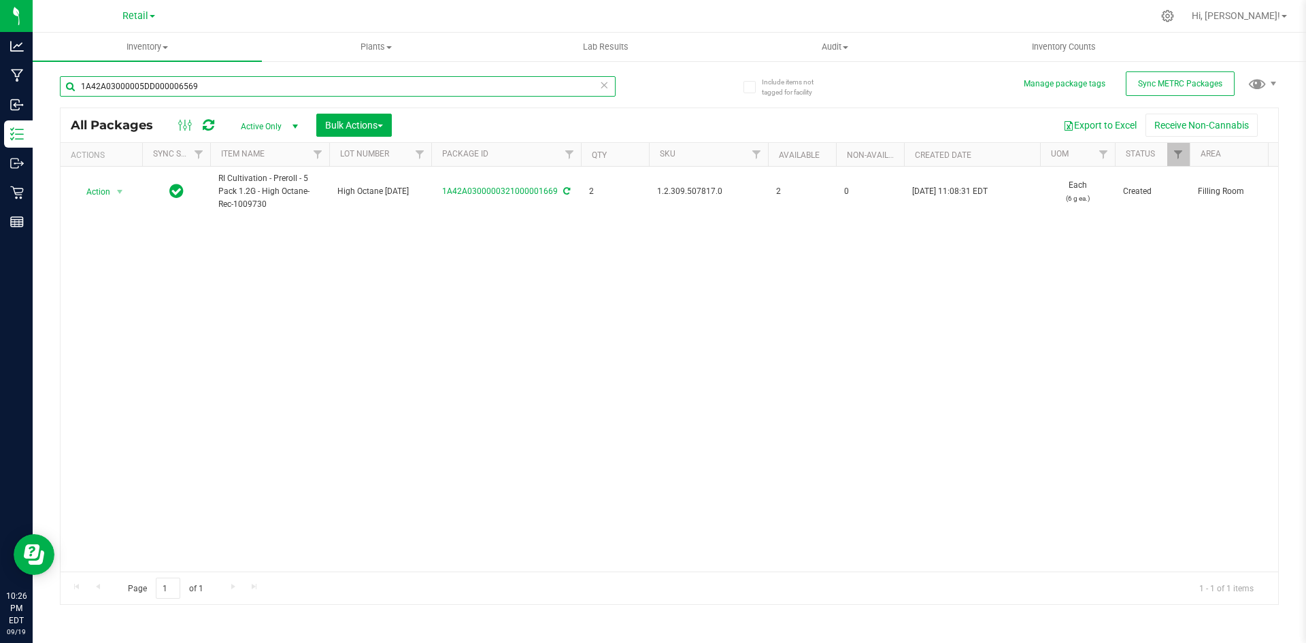
type input "1A42A03000005DD000006569"
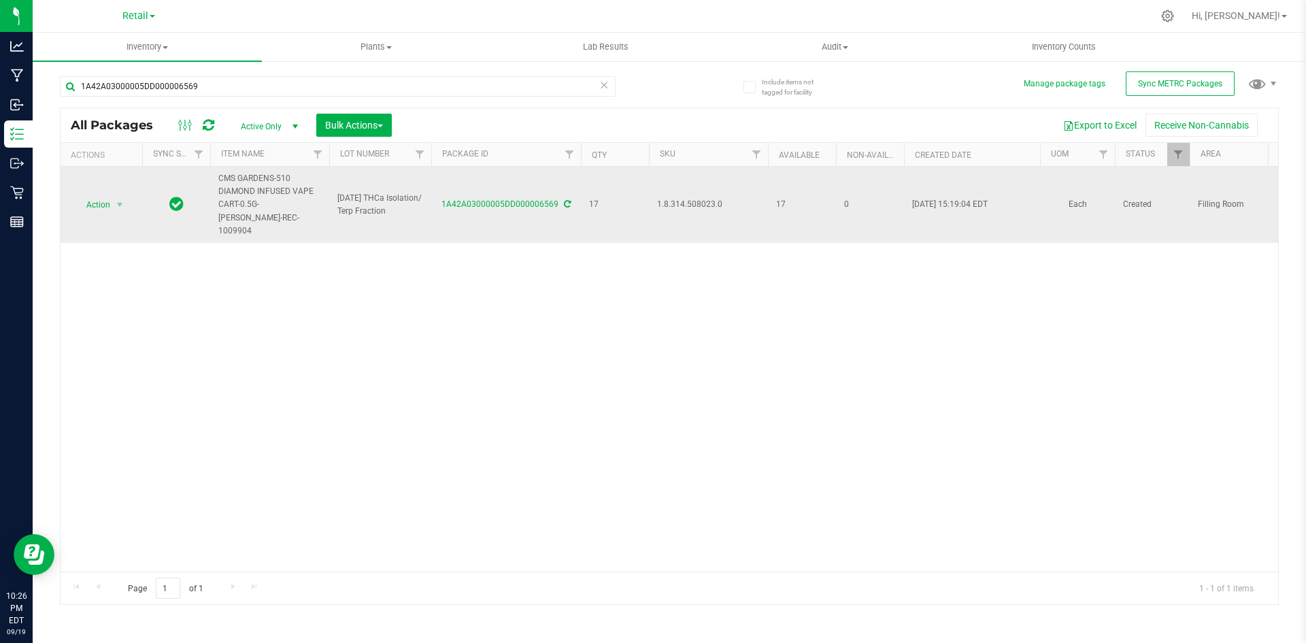
click at [687, 199] on span "1.8.314.508023.0" at bounding box center [708, 204] width 103 height 13
